Goal: Information Seeking & Learning: Learn about a topic

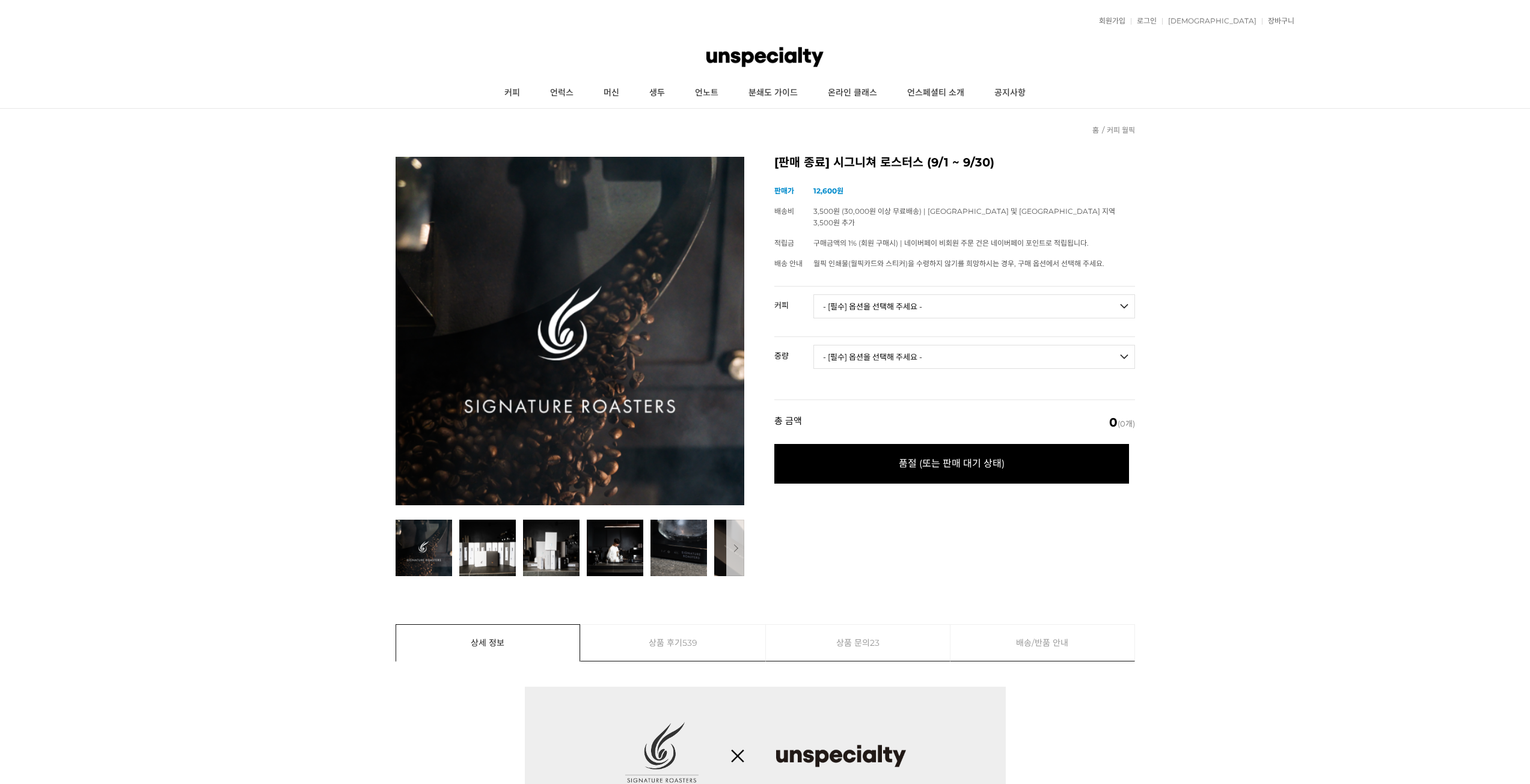
click at [714, 643] on link "상품 후기 539" at bounding box center [673, 643] width 185 height 36
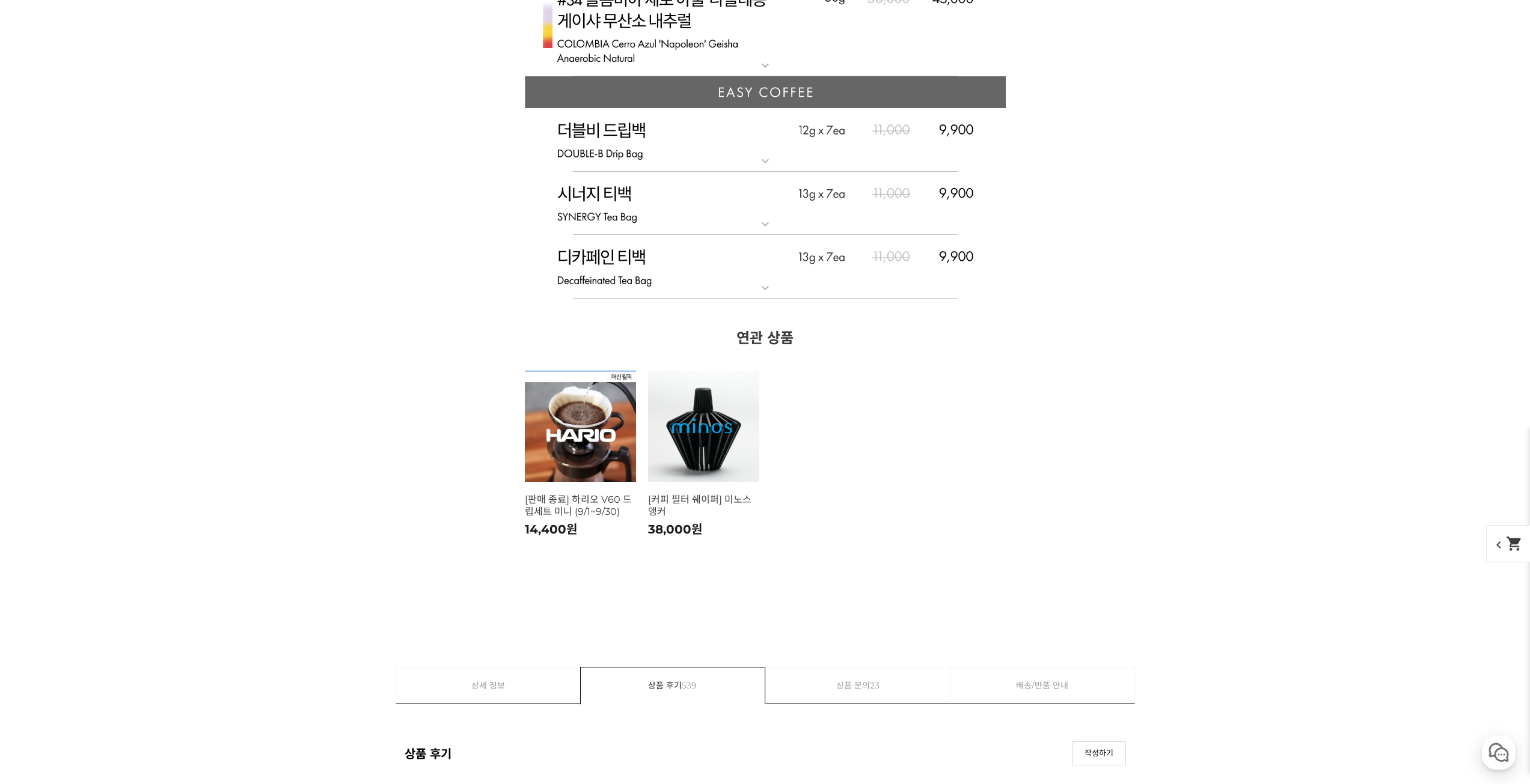
click at [517, 668] on link "상세 정보" at bounding box center [488, 685] width 185 height 36
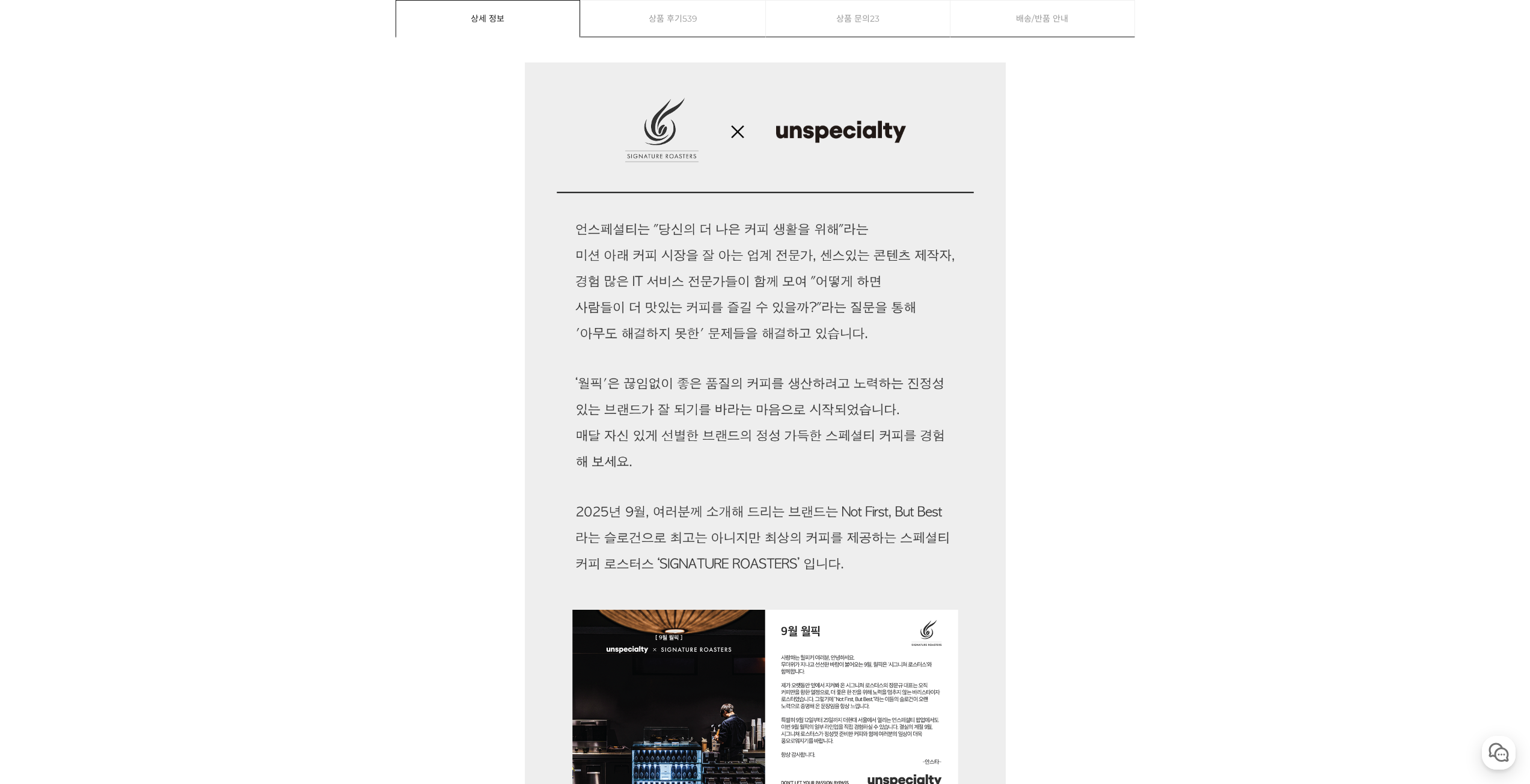
click at [742, 23] on link "상품 후기 539" at bounding box center [673, 18] width 185 height 36
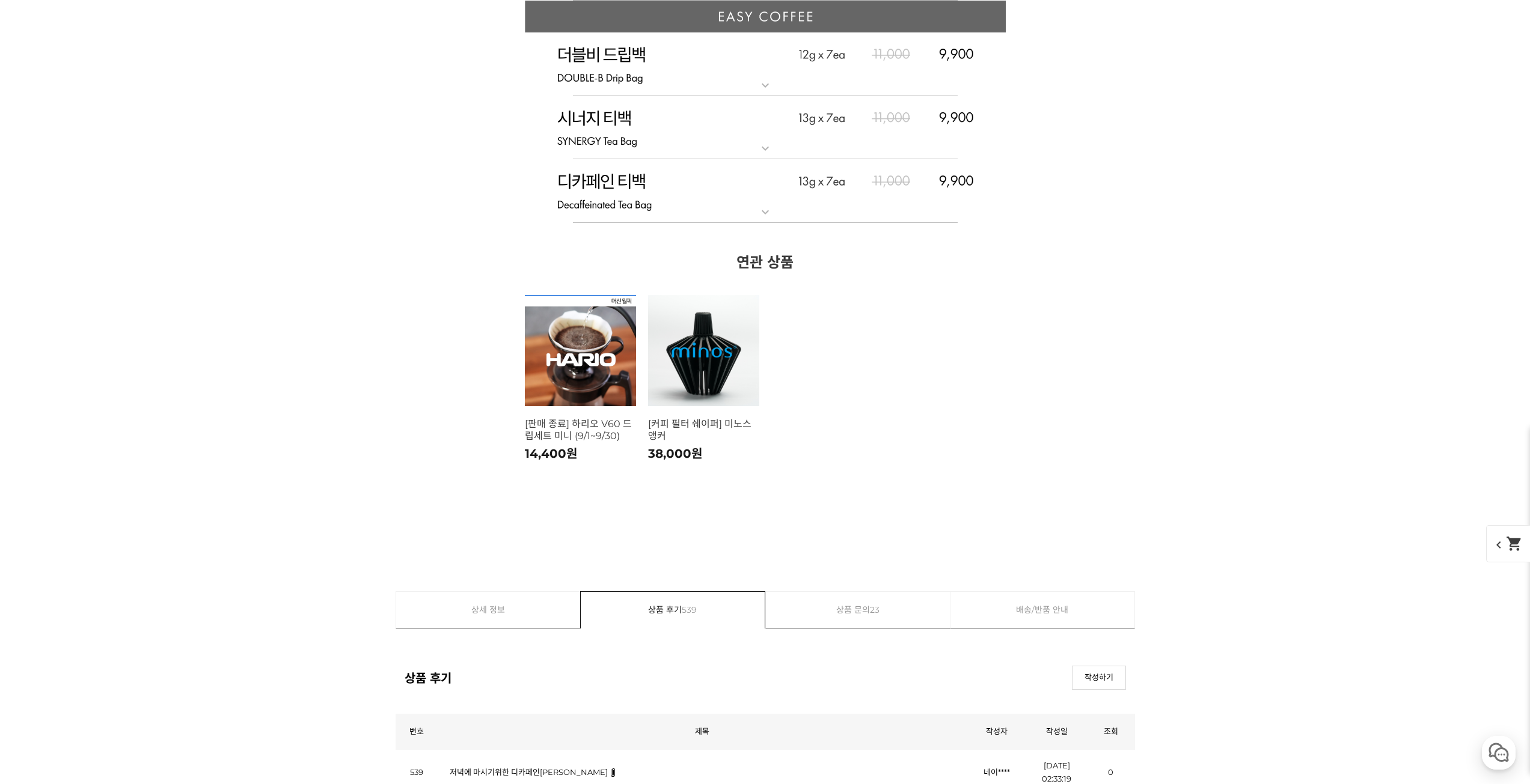
click at [491, 654] on div "상품 후기 목록 보기 작성하기" at bounding box center [765, 671] width 740 height 36
click at [488, 592] on link "상세 정보" at bounding box center [488, 609] width 185 height 36
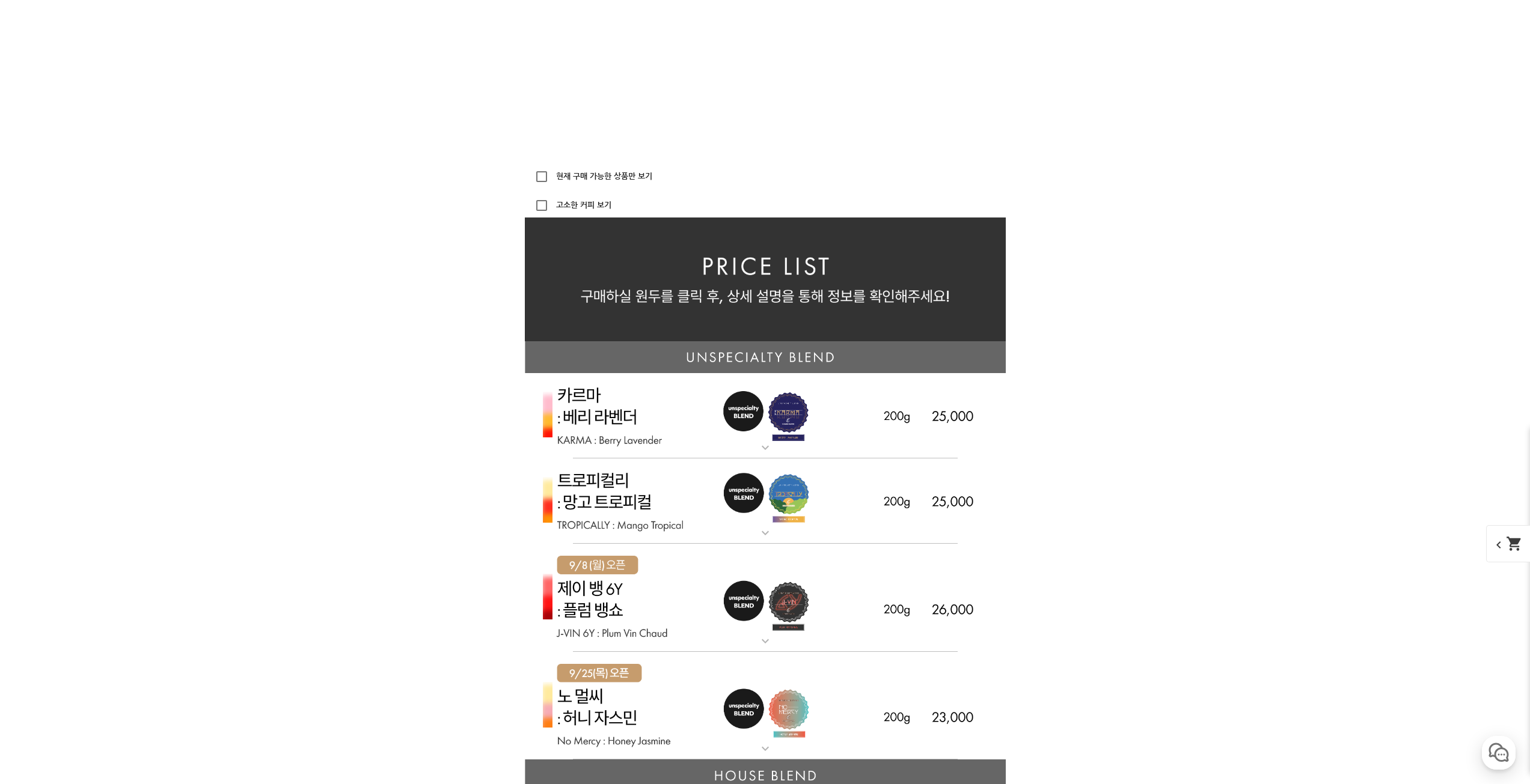
scroll to position [2907, 0]
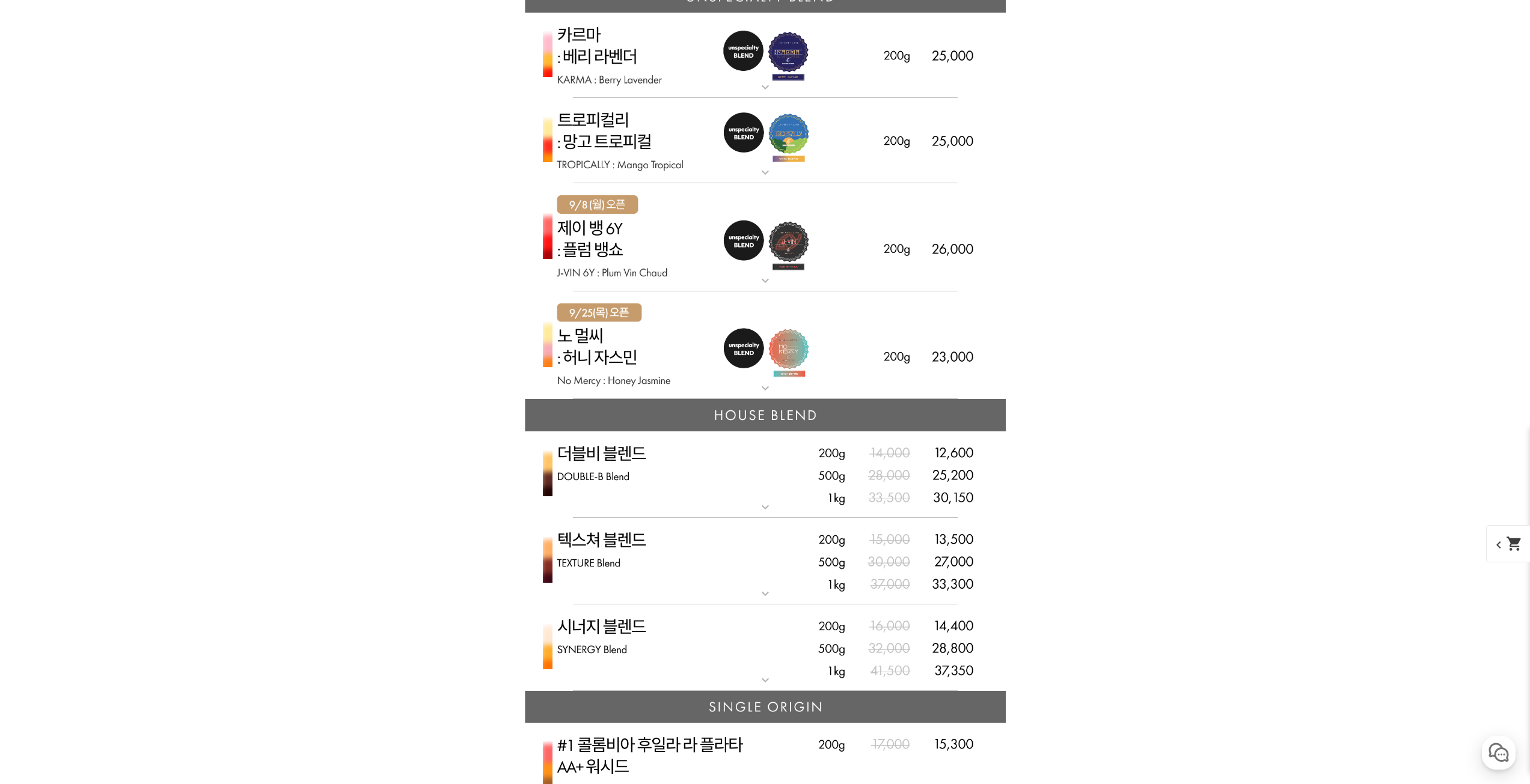
click at [660, 318] on img at bounding box center [765, 345] width 481 height 109
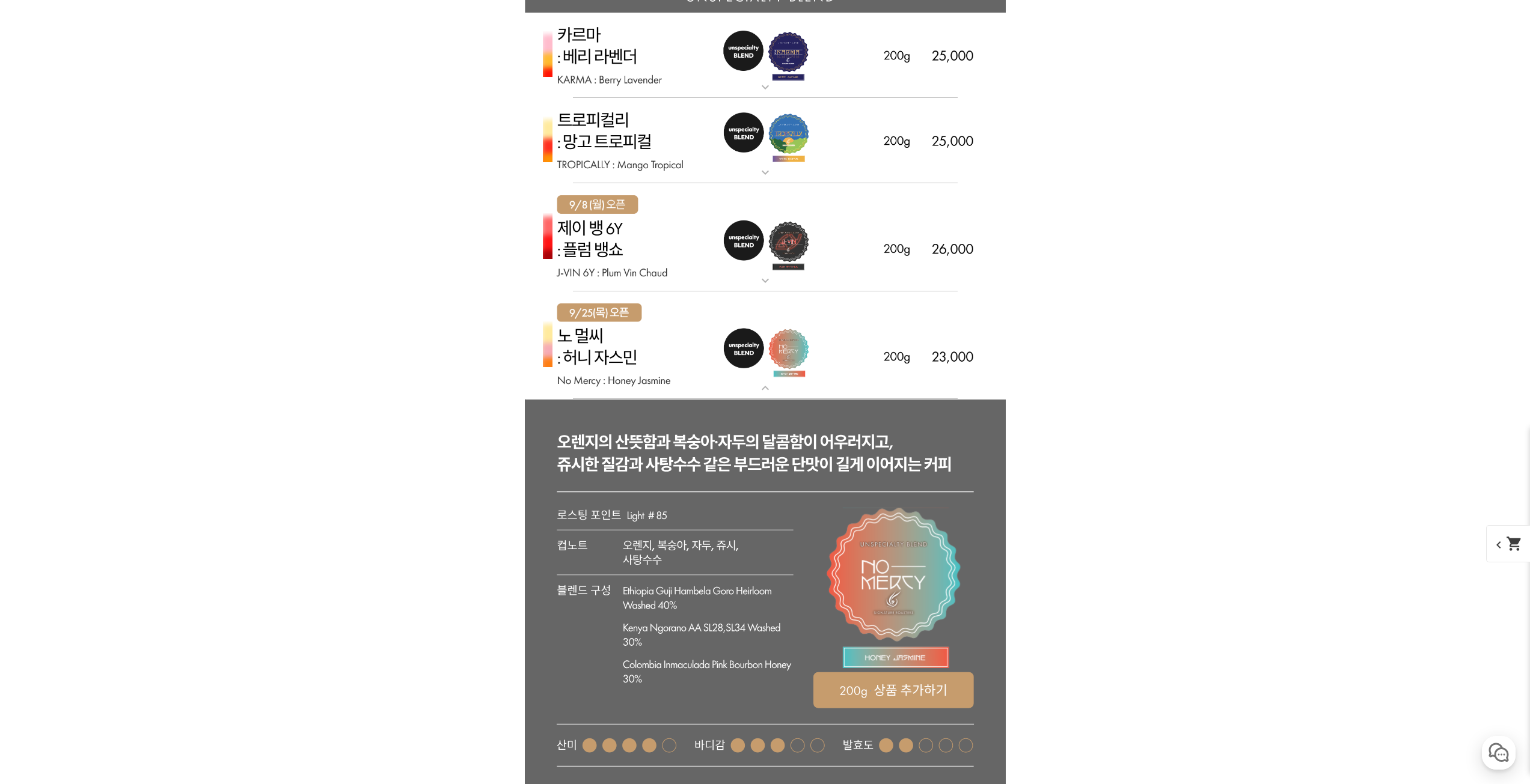
click at [650, 133] on img at bounding box center [765, 141] width 481 height 86
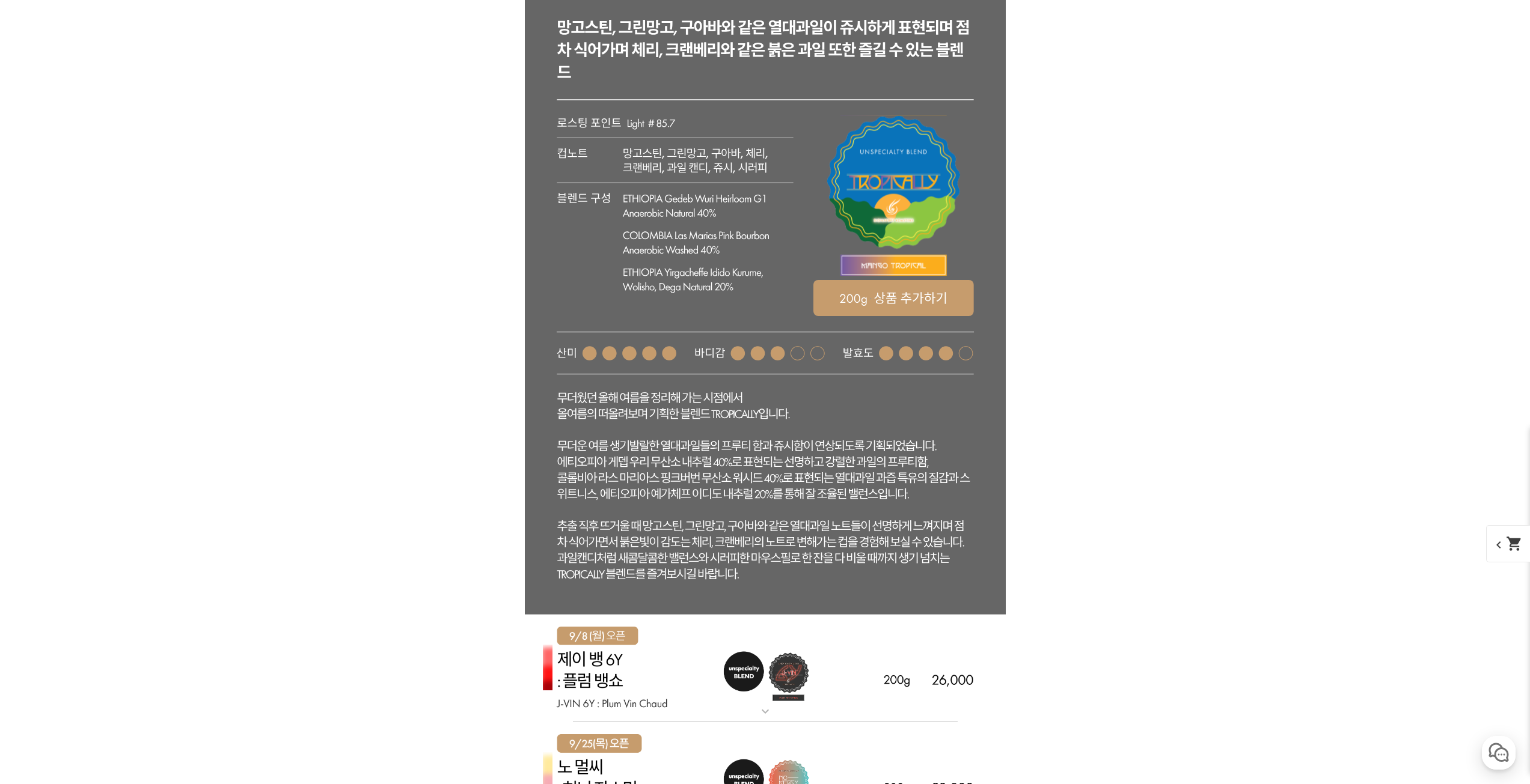
scroll to position [3147, 0]
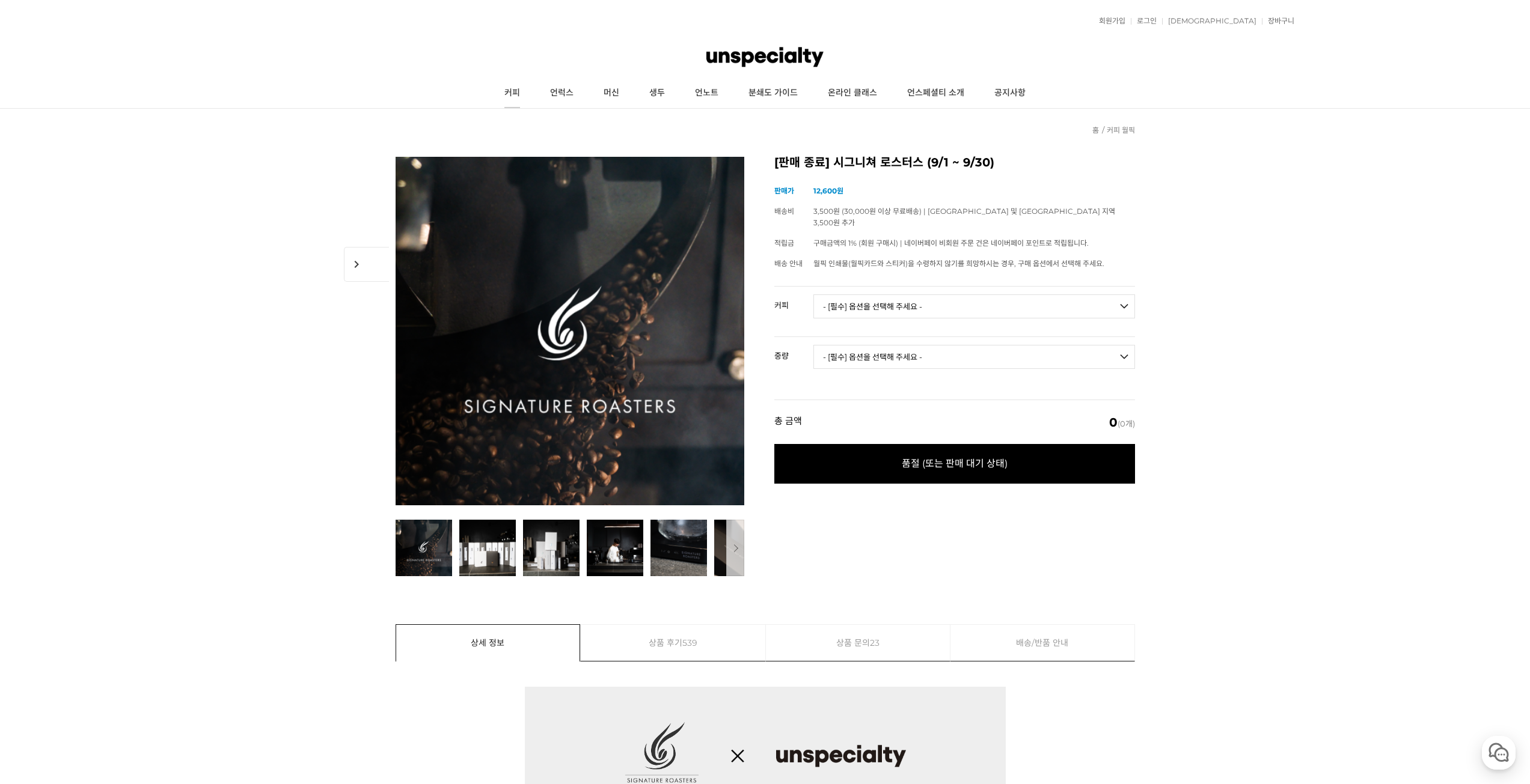
click at [517, 91] on link "커피" at bounding box center [512, 93] width 46 height 30
